Goal: Task Accomplishment & Management: Use online tool/utility

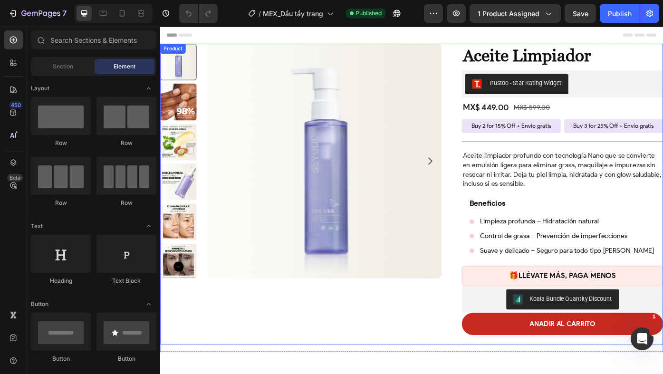
click at [491, 101] on div "Product Images Aceite Limpiador Product Title Trustoo - Star Rating Widget Trus…" at bounding box center [445, 217] width 571 height 342
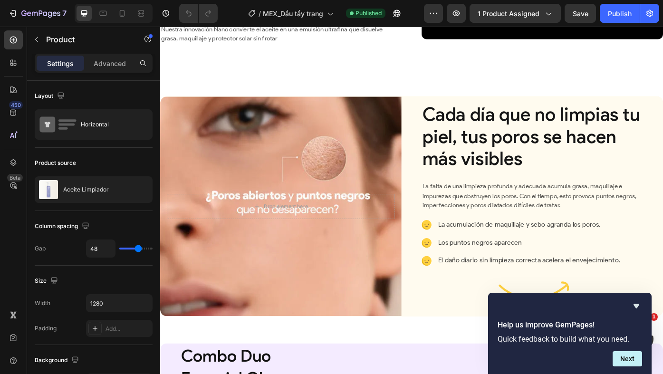
scroll to position [623, 0]
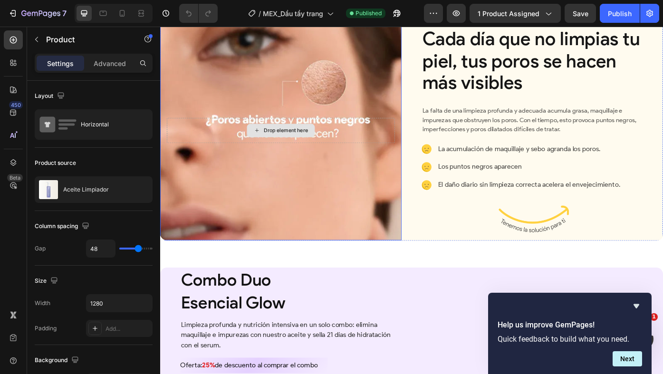
click at [351, 159] on div "Drop element here" at bounding box center [297, 144] width 259 height 29
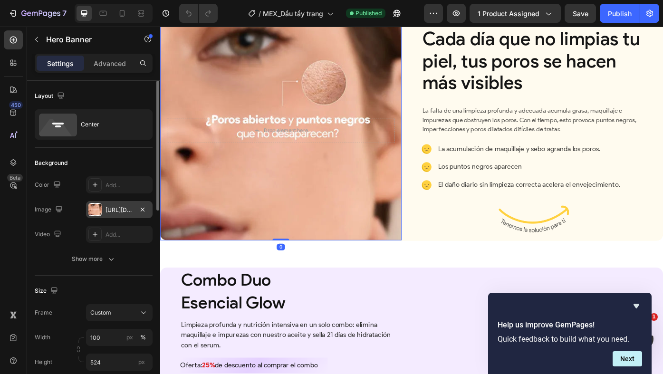
click at [130, 208] on div "[URL][DOMAIN_NAME]" at bounding box center [120, 210] width 28 height 9
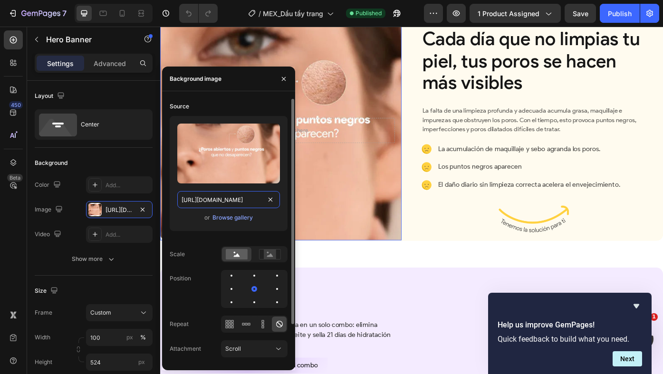
click at [230, 200] on input "[URL][DOMAIN_NAME]" at bounding box center [228, 199] width 103 height 17
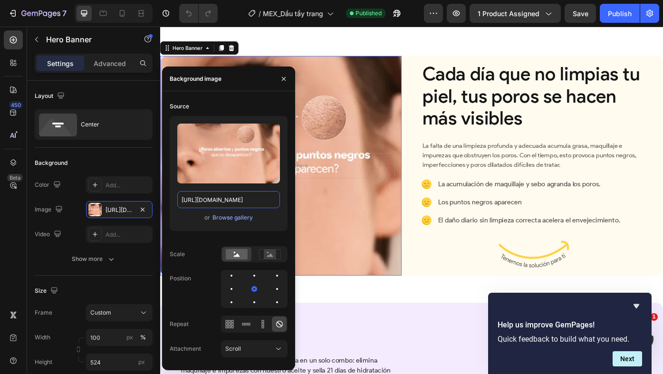
scroll to position [702, 0]
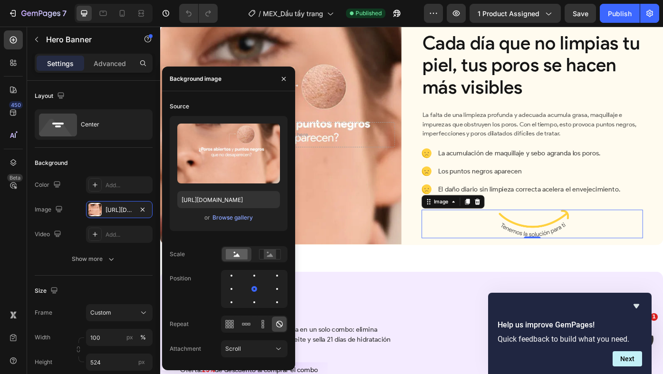
click at [555, 256] on img at bounding box center [583, 250] width 86 height 32
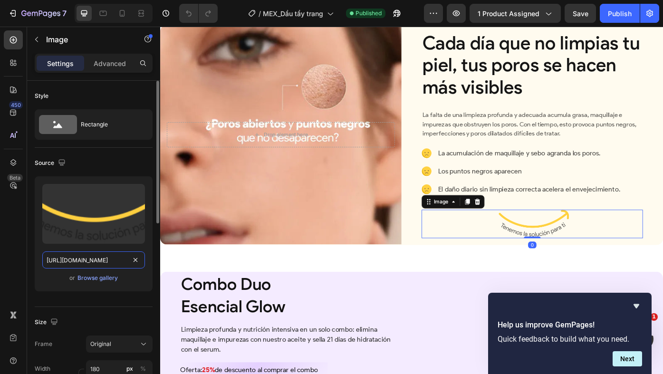
click at [75, 261] on input "[URL][DOMAIN_NAME]" at bounding box center [93, 260] width 103 height 17
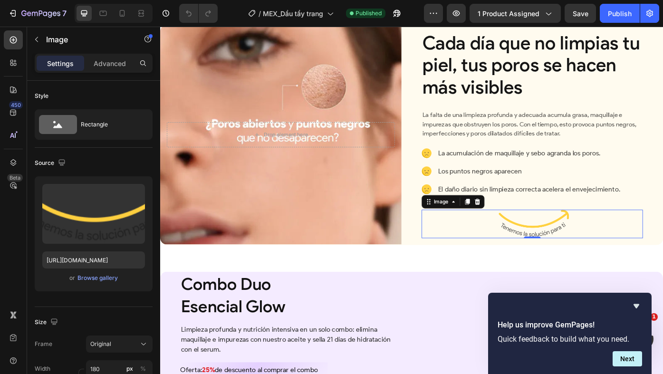
scroll to position [916, 0]
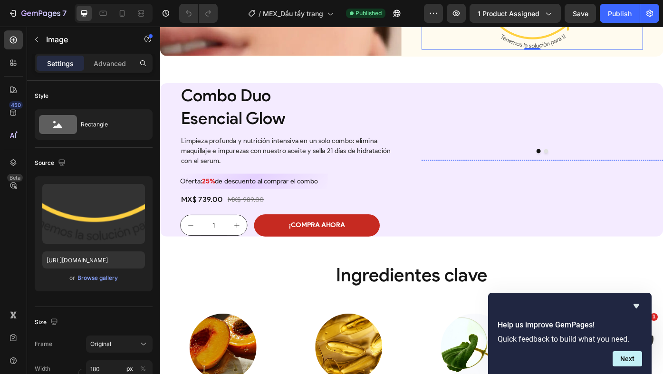
click at [511, 178] on img at bounding box center [594, 178] width 274 height 0
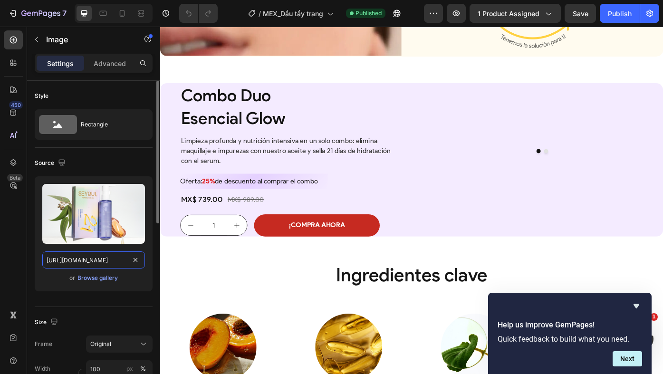
click at [97, 259] on input "[URL][DOMAIN_NAME]" at bounding box center [93, 260] width 103 height 17
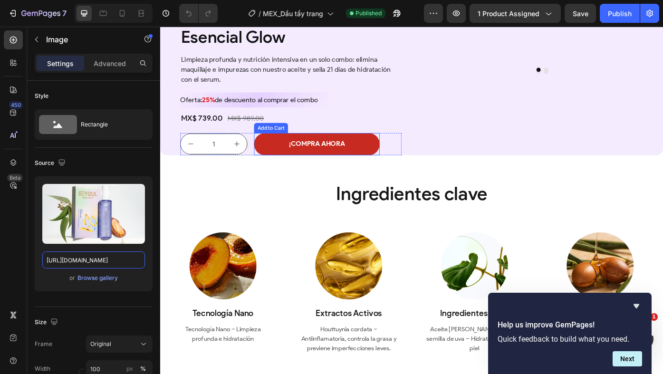
scroll to position [1163, 0]
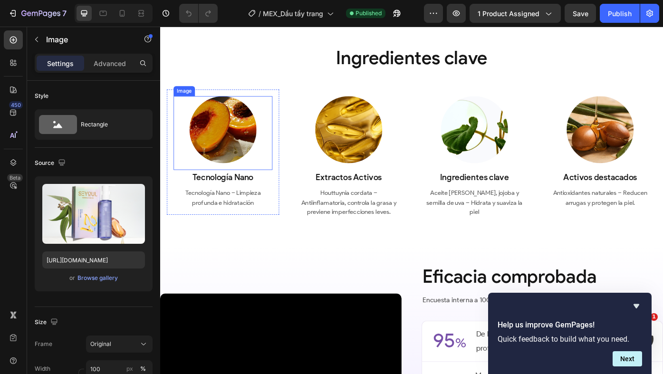
click at [203, 138] on div at bounding box center [231, 144] width 112 height 76
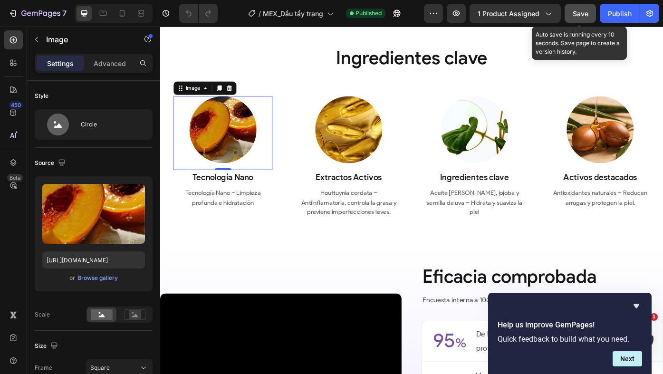
click at [574, 13] on span "Save" at bounding box center [581, 14] width 16 height 8
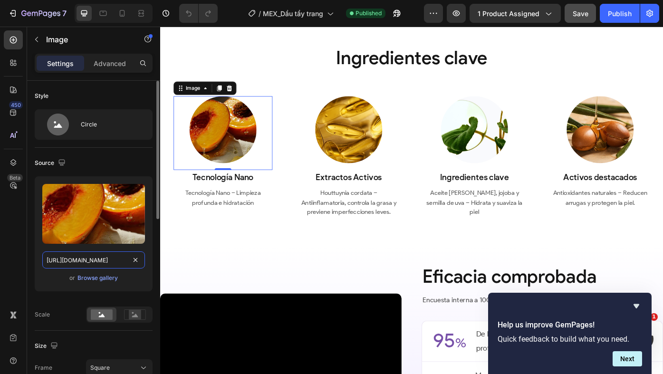
click at [110, 265] on input "[URL][DOMAIN_NAME]" at bounding box center [93, 260] width 103 height 17
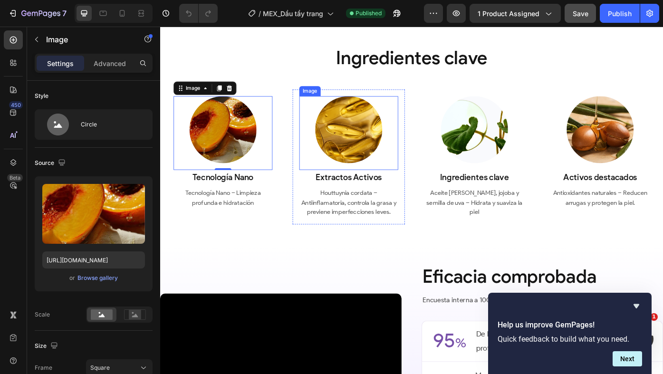
click at [390, 171] on img at bounding box center [374, 144] width 76 height 76
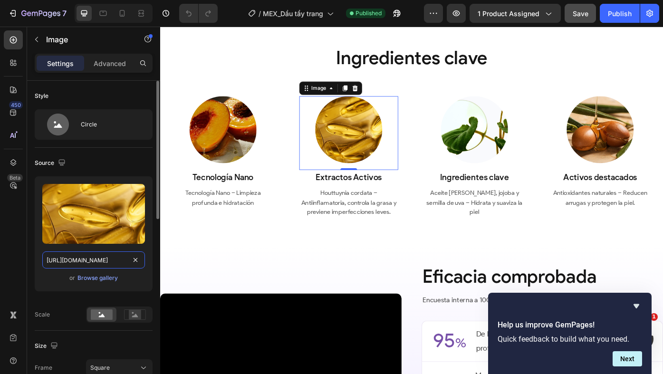
click at [105, 262] on input "[URL][DOMAIN_NAME]" at bounding box center [93, 260] width 103 height 17
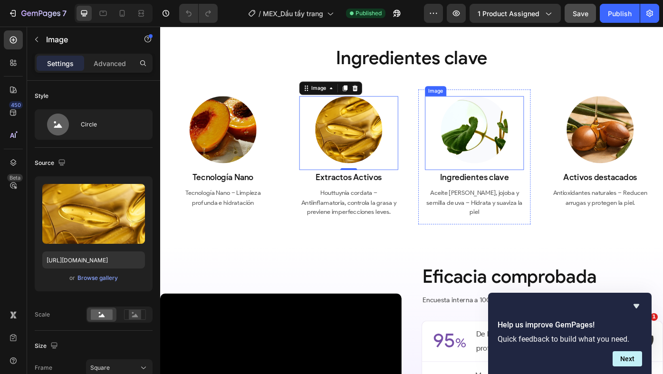
click at [519, 177] on img at bounding box center [517, 144] width 76 height 76
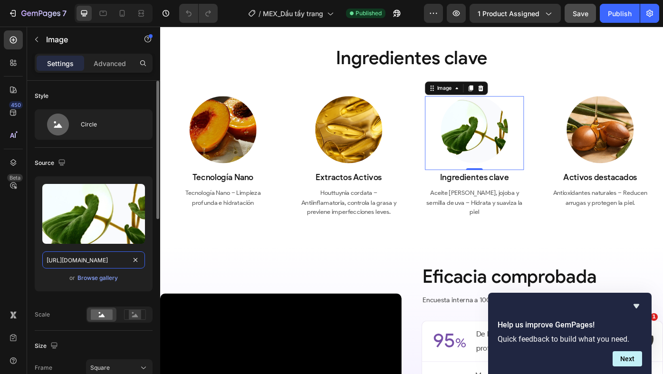
click at [105, 264] on input "[URL][DOMAIN_NAME]" at bounding box center [93, 260] width 103 height 17
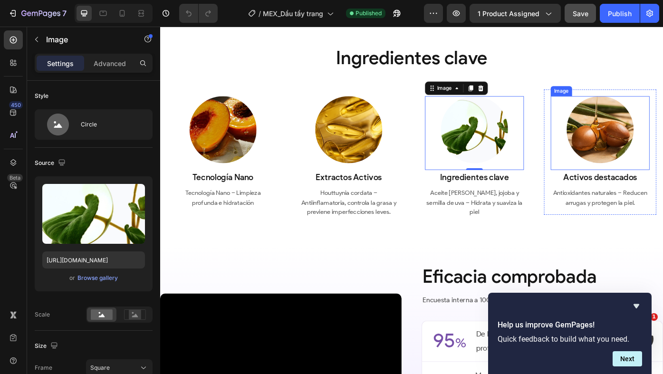
click at [662, 179] on img at bounding box center [660, 144] width 76 height 76
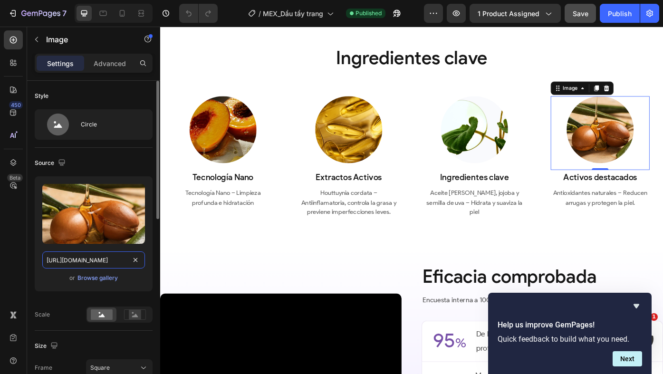
click at [89, 263] on input "[URL][DOMAIN_NAME]" at bounding box center [93, 260] width 103 height 17
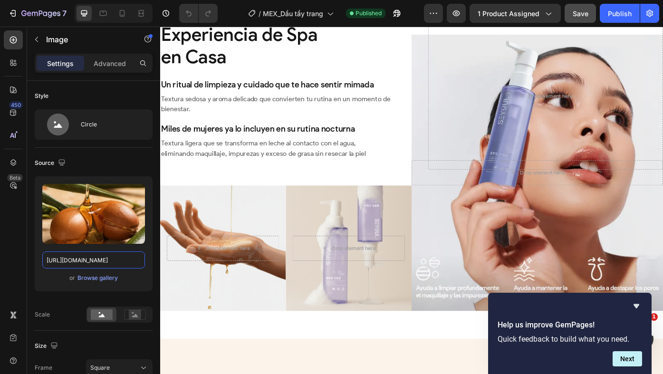
scroll to position [1752, 0]
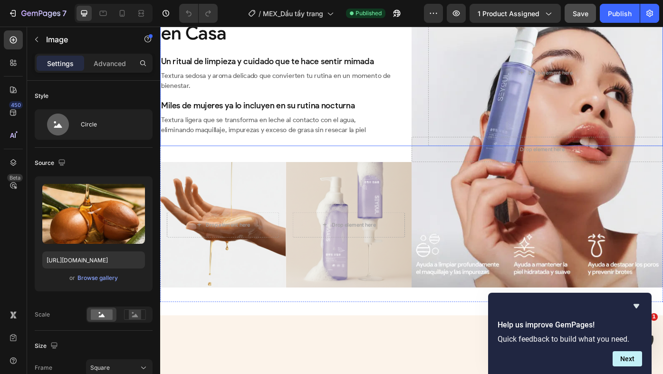
click at [452, 141] on div "Experiencia de Spa en Casa Heading Un ritual de limpieza y cuidado que te hace …" at bounding box center [445, 79] width 571 height 166
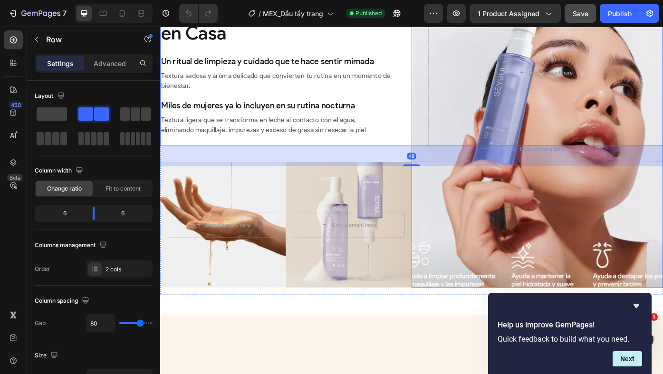
click at [462, 264] on div "Background Image" at bounding box center [588, 165] width 314 height 345
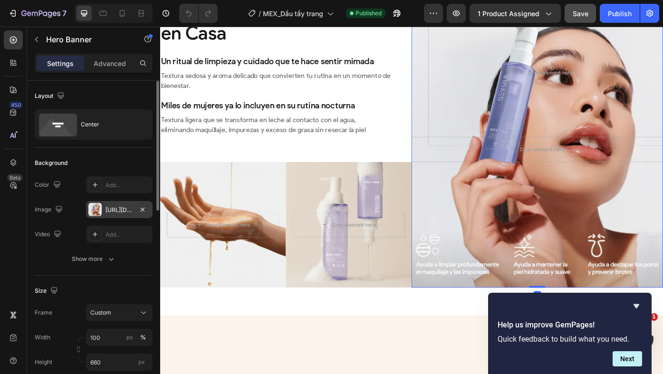
click at [121, 212] on div "[URL][DOMAIN_NAME]" at bounding box center [120, 210] width 28 height 9
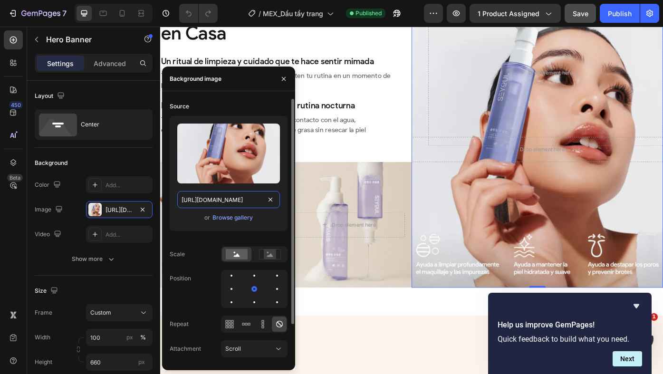
click at [222, 204] on input "[URL][DOMAIN_NAME]" at bounding box center [228, 199] width 103 height 17
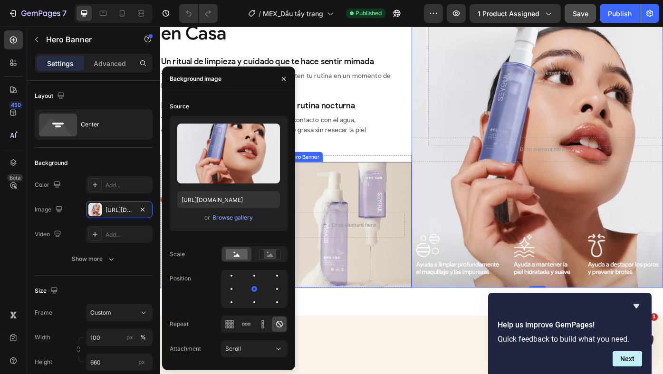
click at [424, 269] on div "Background Image" at bounding box center [374, 251] width 157 height 157
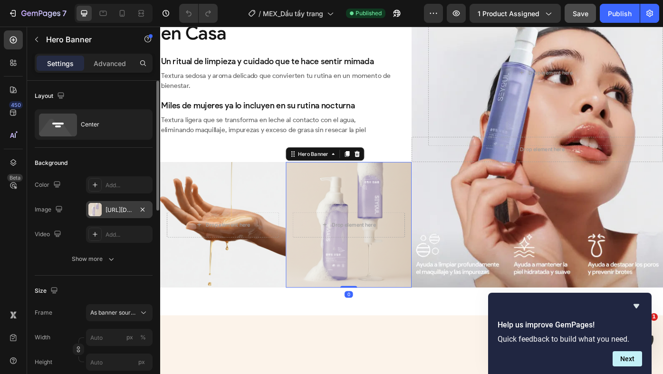
click at [119, 211] on div "[URL][DOMAIN_NAME]" at bounding box center [120, 210] width 28 height 9
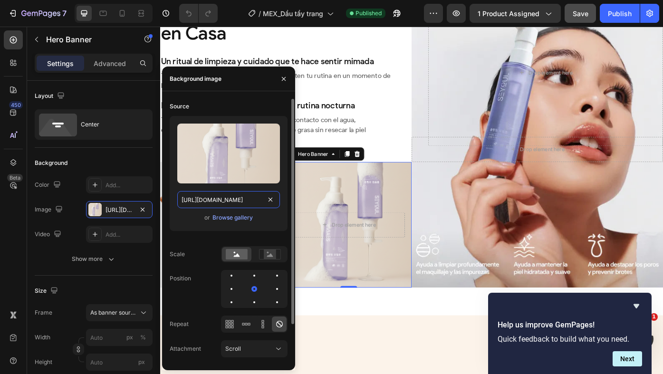
click at [233, 205] on input "[URL][DOMAIN_NAME]" at bounding box center [228, 199] width 103 height 17
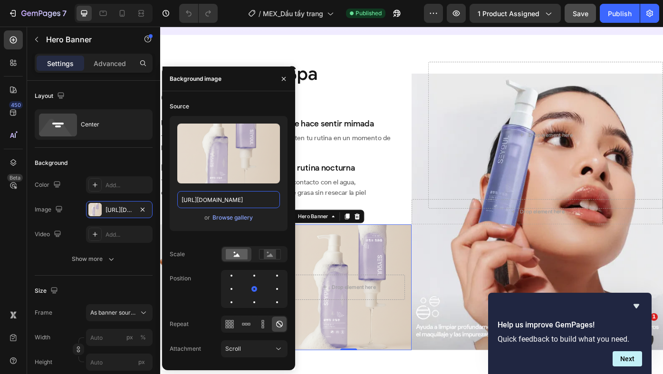
scroll to position [1778, 0]
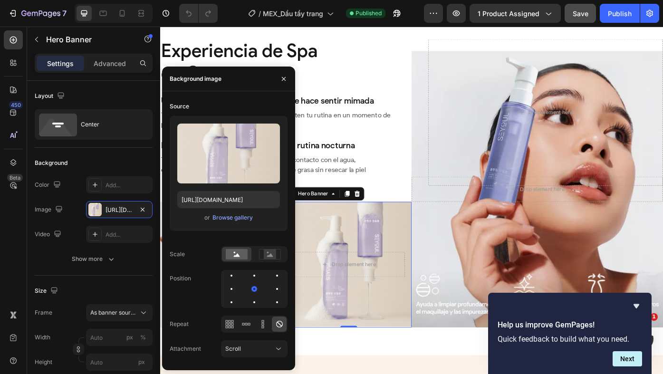
click at [434, 273] on div "Background Image" at bounding box center [374, 295] width 143 height 143
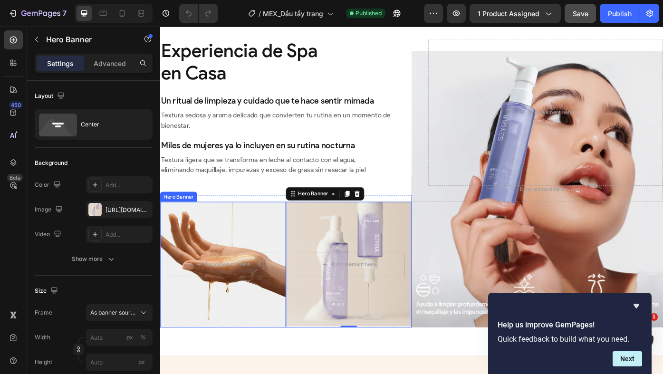
click at [249, 254] on div "Overlay" at bounding box center [231, 296] width 143 height 143
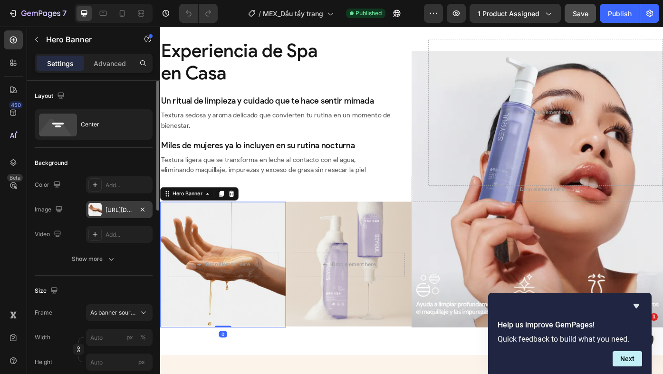
click at [120, 209] on div "[URL][DOMAIN_NAME]" at bounding box center [120, 210] width 28 height 9
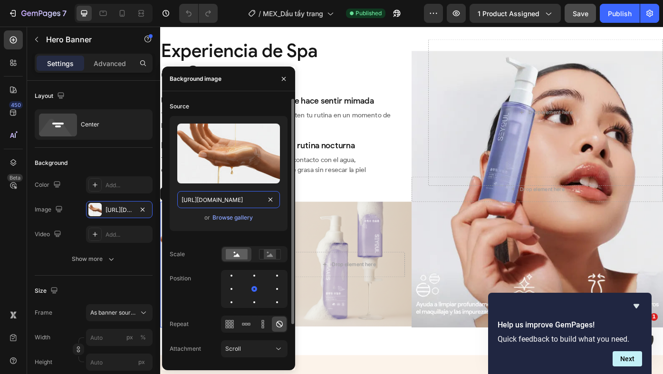
click at [217, 200] on input "[URL][DOMAIN_NAME]" at bounding box center [228, 199] width 103 height 17
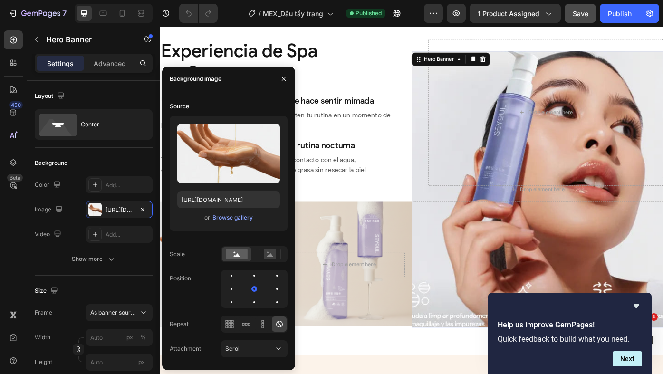
click at [468, 260] on div "Background Image" at bounding box center [588, 211] width 314 height 345
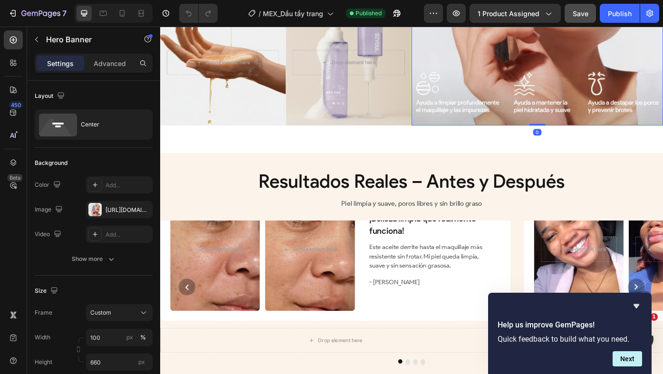
scroll to position [2115, 0]
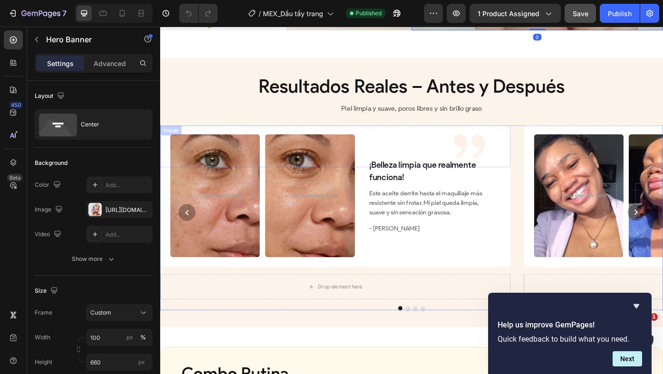
click at [211, 170] on div at bounding box center [347, 163] width 375 height 48
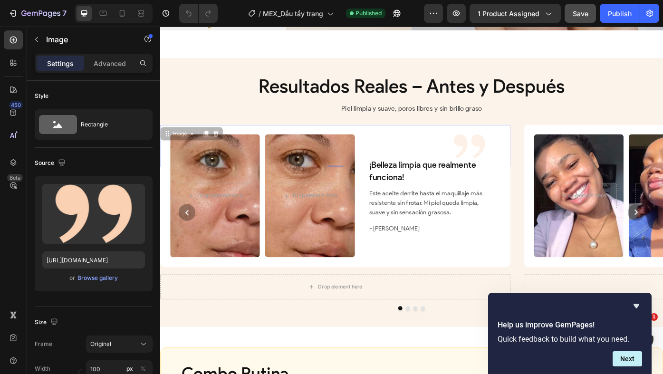
click at [244, 185] on div at bounding box center [347, 163] width 375 height 48
click at [238, 255] on div "Overlay" at bounding box center [223, 219] width 102 height 140
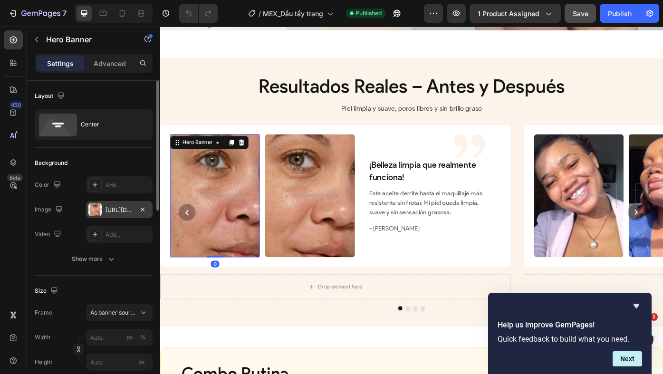
click at [115, 209] on div "[URL][DOMAIN_NAME]" at bounding box center [120, 210] width 28 height 9
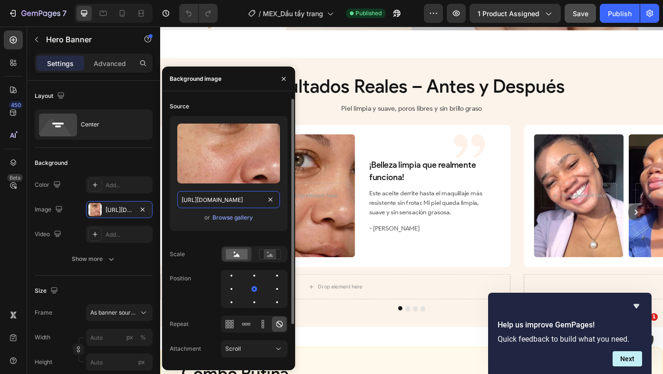
click at [247, 192] on input "[URL][DOMAIN_NAME]" at bounding box center [228, 199] width 103 height 17
